Goal: Navigation & Orientation: Find specific page/section

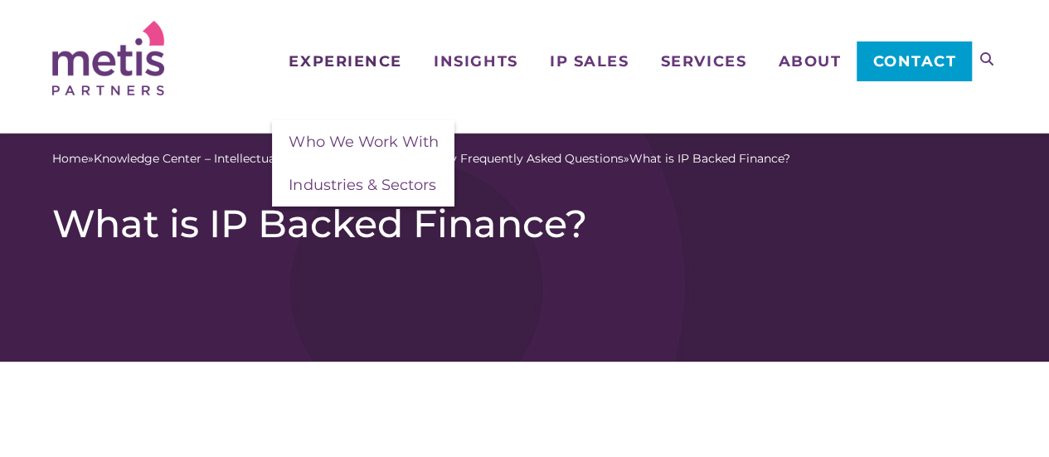
click at [398, 58] on span "Experience" at bounding box center [344, 61] width 113 height 15
click at [370, 138] on span "Who We Work With" at bounding box center [362, 142] width 149 height 18
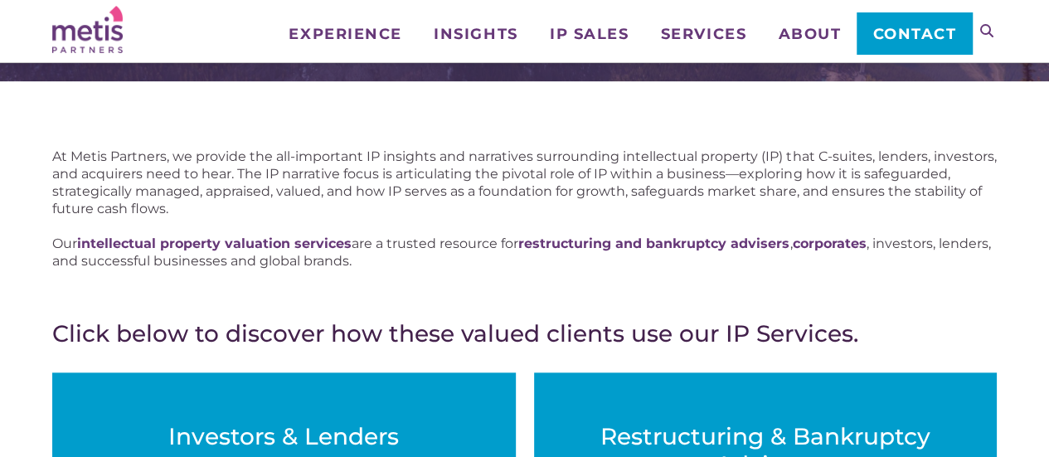
scroll to position [149, 0]
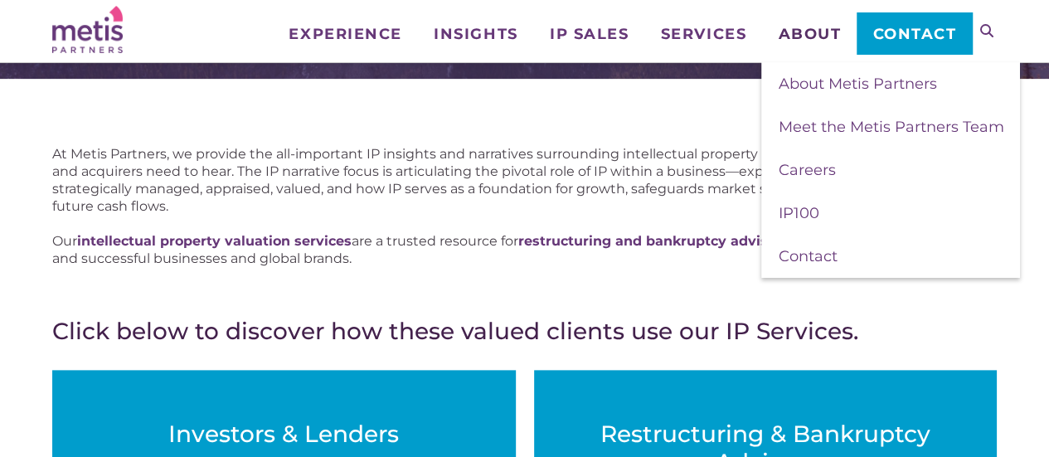
click at [811, 36] on span "About" at bounding box center [809, 34] width 63 height 15
click at [826, 124] on span "Meet the Metis Partners Team" at bounding box center [890, 127] width 225 height 18
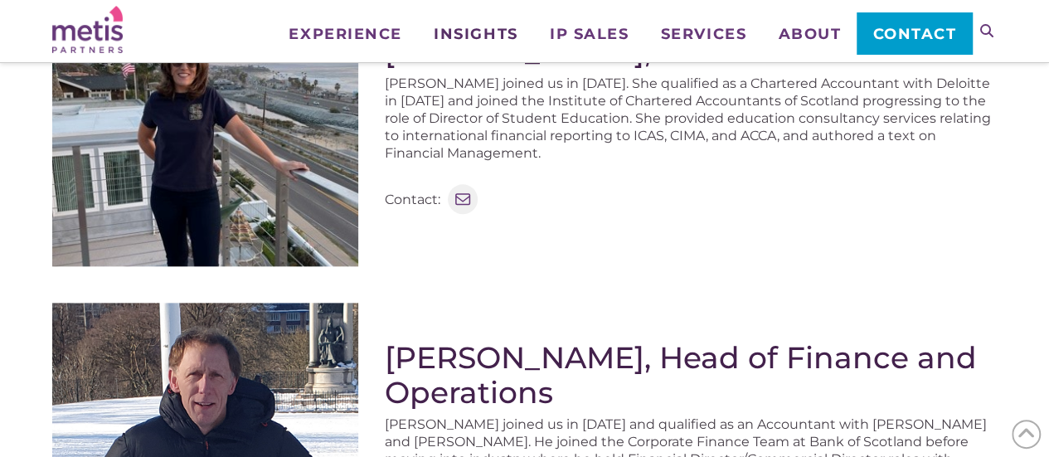
scroll to position [799, 0]
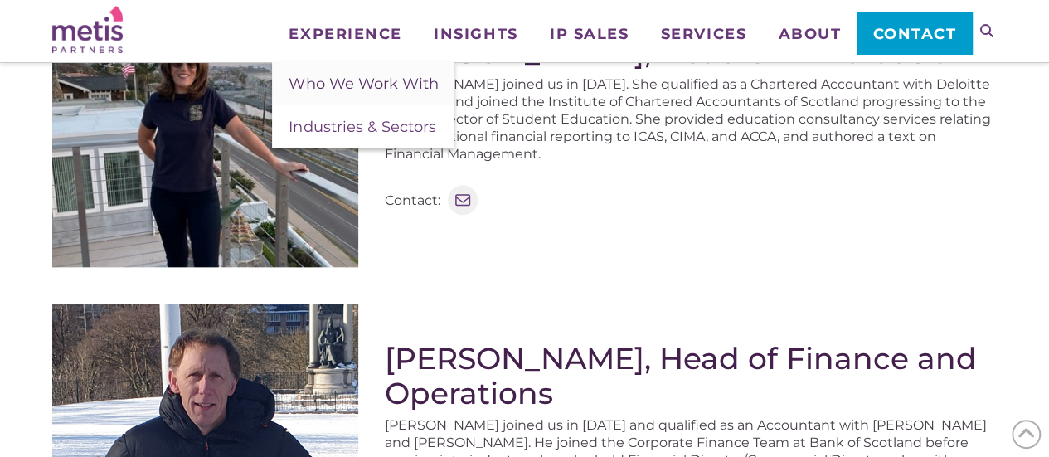
click at [365, 77] on span "Who We Work With" at bounding box center [362, 84] width 149 height 18
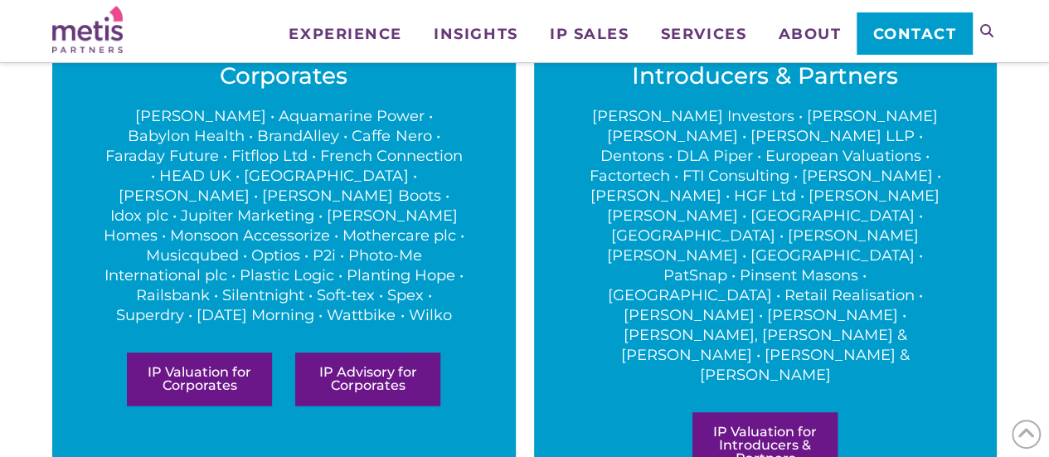
scroll to position [933, 0]
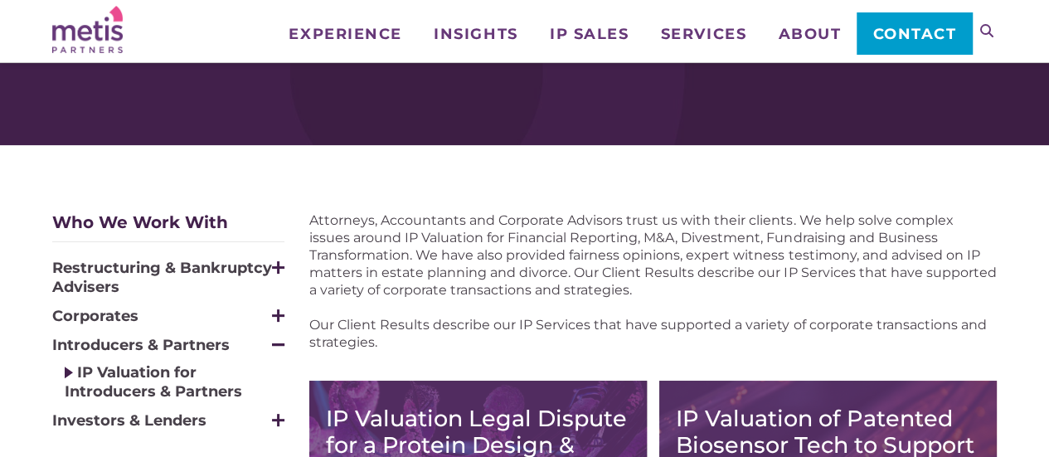
scroll to position [83, 0]
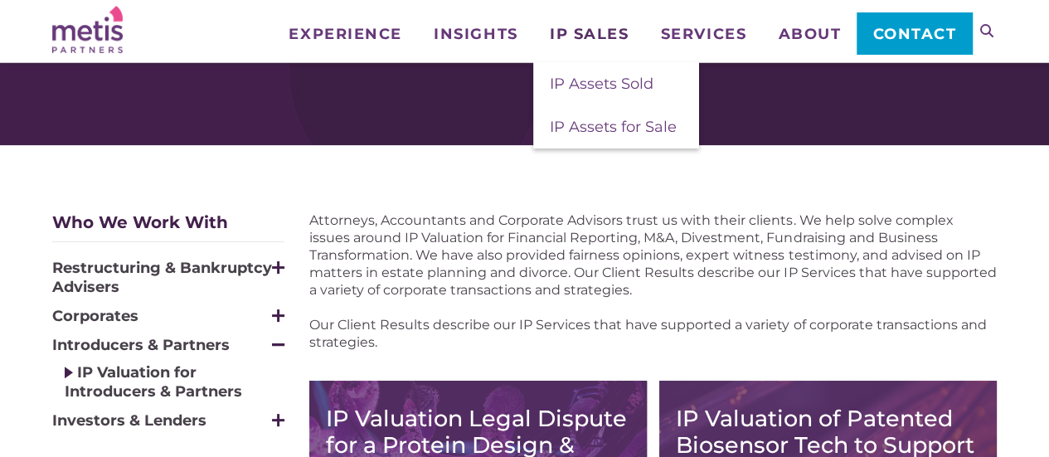
click at [577, 36] on span "IP Sales" at bounding box center [589, 34] width 79 height 15
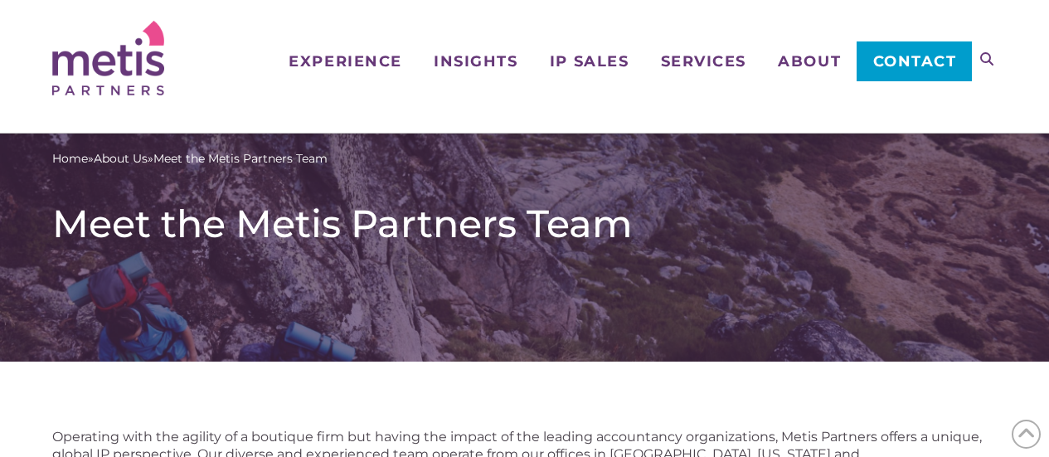
scroll to position [799, 0]
